Goal: Information Seeking & Learning: Learn about a topic

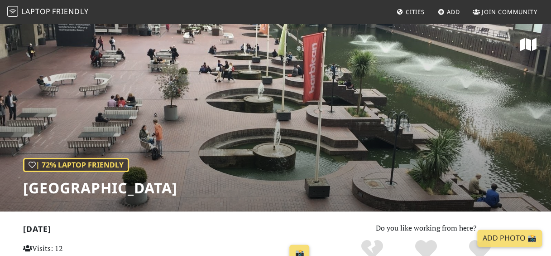
click at [411, 6] on link "Cities" at bounding box center [410, 12] width 35 height 16
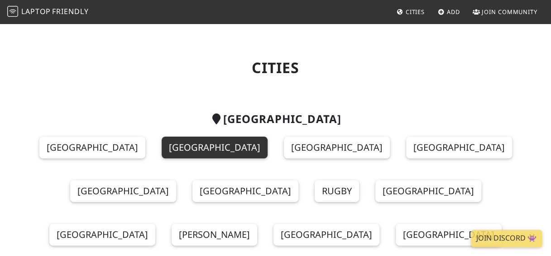
click at [188, 140] on link "London" at bounding box center [215, 147] width 106 height 22
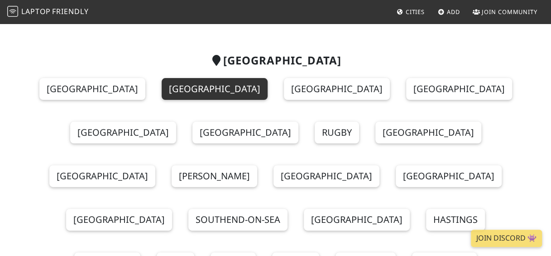
scroll to position [91, 0]
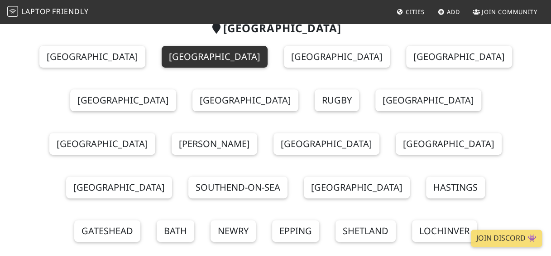
click at [180, 58] on link "London" at bounding box center [215, 57] width 106 height 22
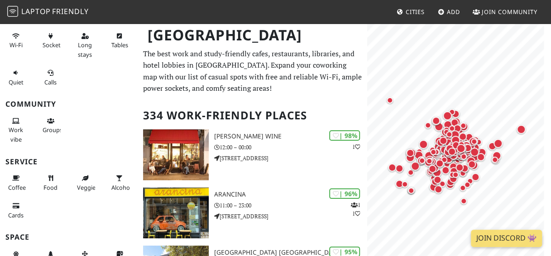
scroll to position [42, 0]
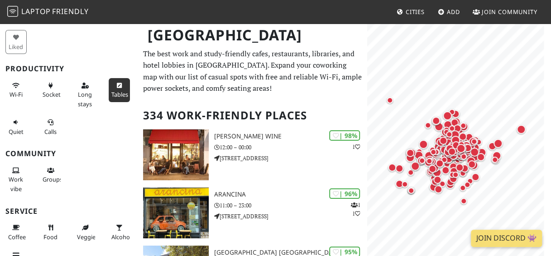
click at [116, 87] on icon at bounding box center [119, 86] width 7 height 6
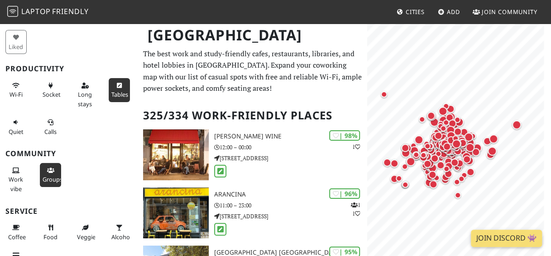
click at [51, 175] on span "Groups" at bounding box center [53, 179] width 20 height 8
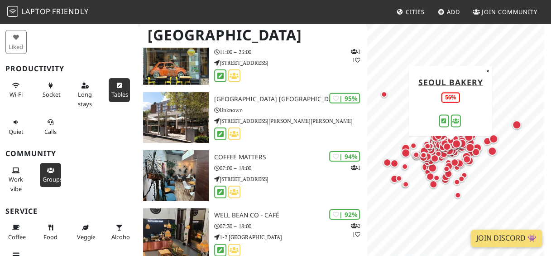
scroll to position [1314, 0]
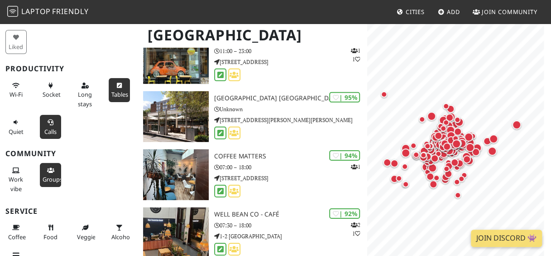
click at [43, 123] on button "Calls" at bounding box center [50, 127] width 21 height 24
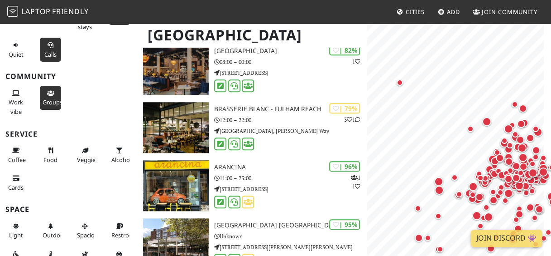
scroll to position [133, 0]
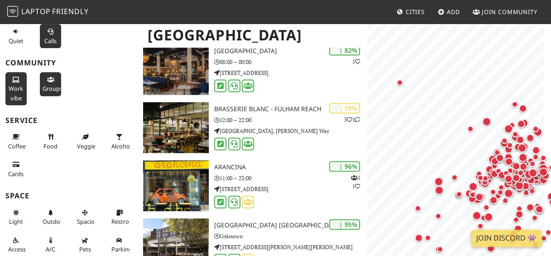
click at [24, 80] on button "Work vibe" at bounding box center [15, 88] width 21 height 33
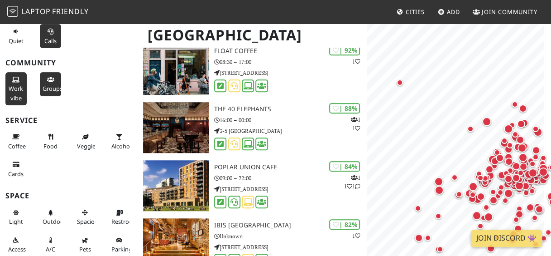
click at [22, 84] on span "Work vibe" at bounding box center [16, 92] width 14 height 17
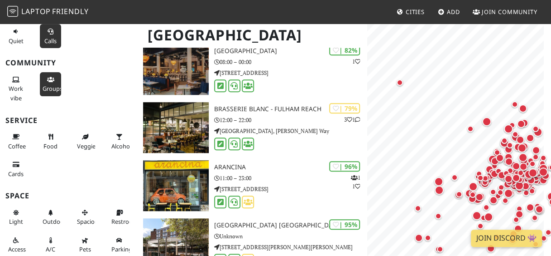
scroll to position [408, 0]
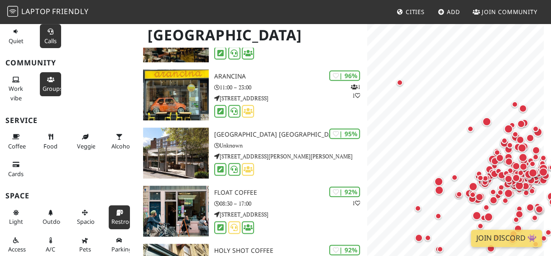
click at [113, 217] on span "Restroom" at bounding box center [124, 221] width 27 height 8
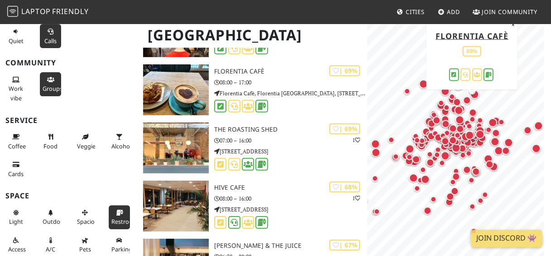
scroll to position [3081, 0]
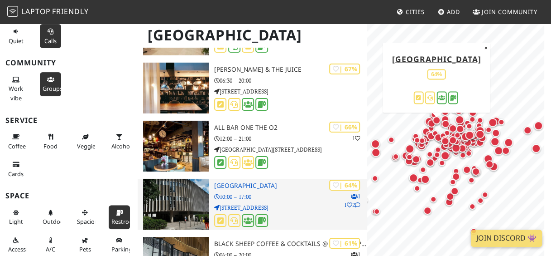
click at [239, 184] on h3 "[GEOGRAPHIC_DATA]" at bounding box center [290, 186] width 153 height 8
